Goal: Information Seeking & Learning: Learn about a topic

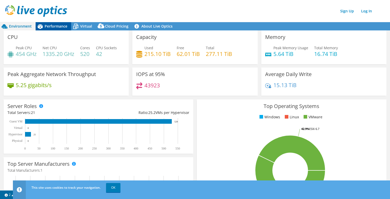
click at [51, 29] on span "Performance" at bounding box center [56, 26] width 23 height 5
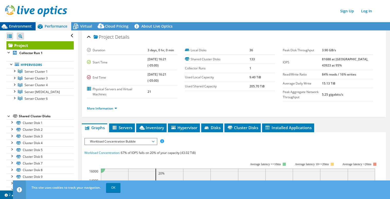
click at [26, 25] on span "Environment" at bounding box center [20, 26] width 23 height 5
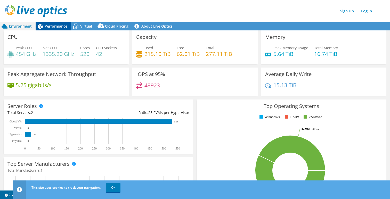
click at [63, 23] on div "Performance" at bounding box center [54, 26] width 36 height 8
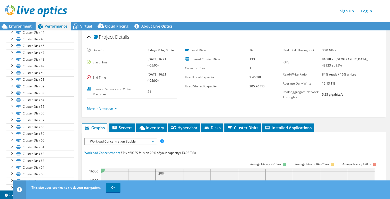
scroll to position [456, 0]
click at [13, 78] on div at bounding box center [11, 78] width 5 height 5
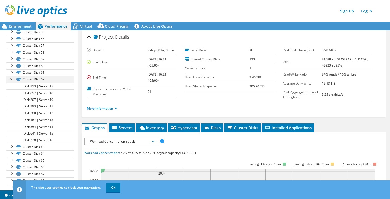
click at [13, 78] on div at bounding box center [11, 78] width 5 height 5
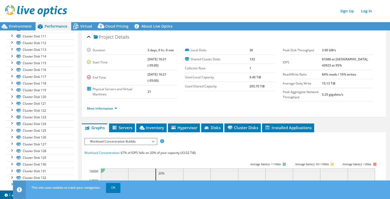
scroll to position [835, 0]
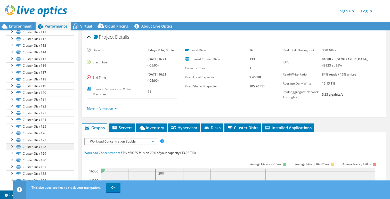
click at [12, 144] on div at bounding box center [11, 146] width 5 height 5
click at [10, 155] on div at bounding box center [11, 153] width 5 height 5
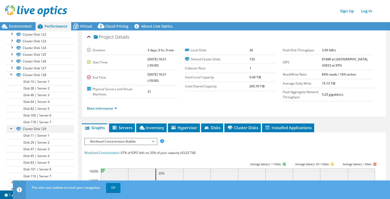
scroll to position [930, 0]
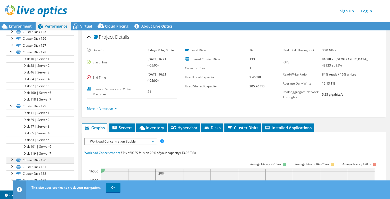
click at [12, 160] on div at bounding box center [11, 159] width 5 height 5
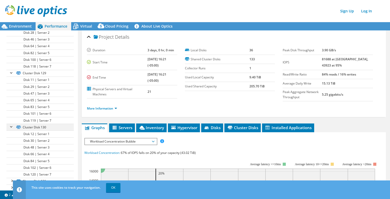
scroll to position [977, 0]
click at [11, 168] on div at bounding box center [11, 166] width 5 height 5
click at [12, 175] on div at bounding box center [11, 173] width 5 height 5
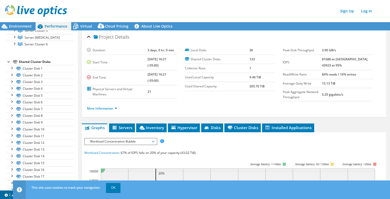
scroll to position [0, 0]
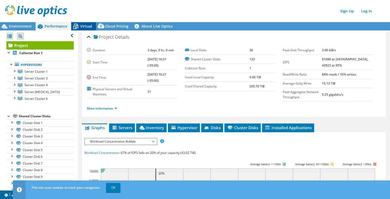
click at [83, 26] on span "Virtual" at bounding box center [86, 26] width 12 height 5
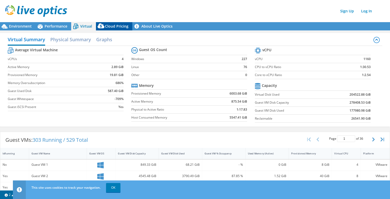
click at [114, 27] on span "Cloud Pricing" at bounding box center [117, 26] width 24 height 5
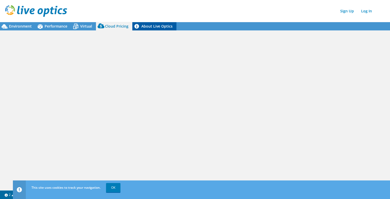
click at [150, 27] on link "About Live Optics" at bounding box center [154, 26] width 44 height 8
click at [57, 28] on span "Performance" at bounding box center [56, 26] width 23 height 5
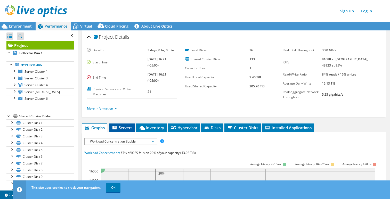
click at [123, 128] on span "Servers" at bounding box center [122, 127] width 21 height 5
